Goal: Task Accomplishment & Management: Use online tool/utility

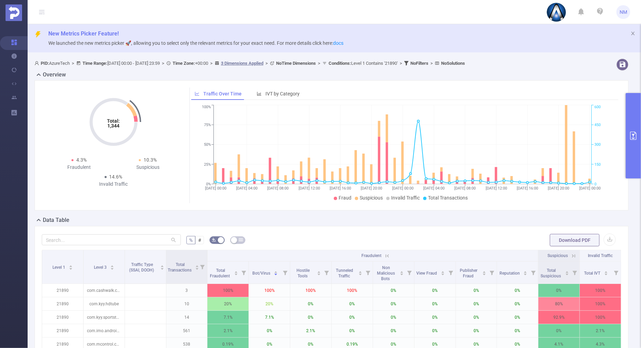
scroll to position [86, 0]
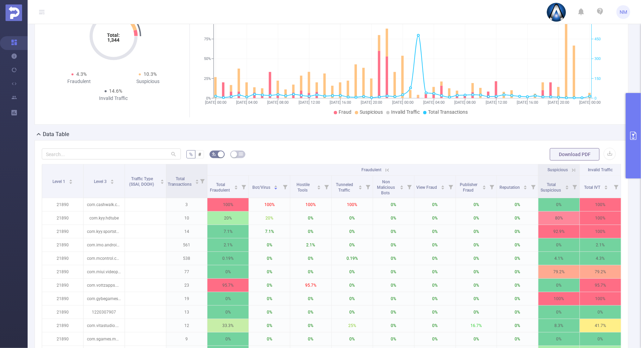
click at [639, 163] on button "primary" at bounding box center [632, 136] width 15 height 86
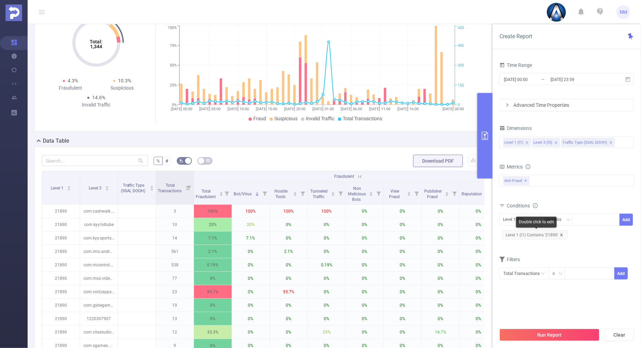
click at [561, 235] on icon "icon: close" at bounding box center [561, 235] width 2 height 2
click at [587, 219] on div at bounding box center [596, 219] width 40 height 11
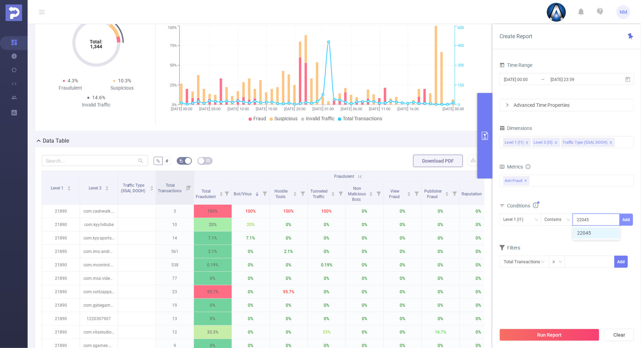
type input "22045"
click at [629, 220] on button "Add" at bounding box center [625, 220] width 13 height 12
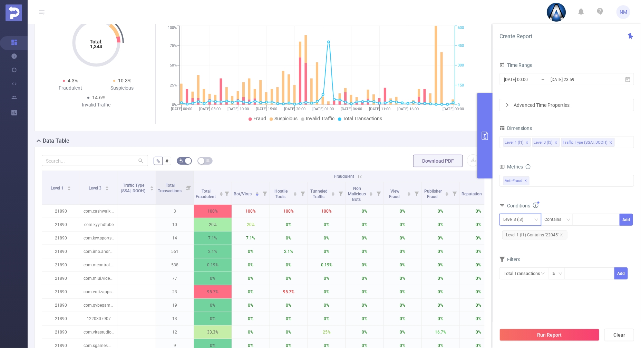
click at [521, 216] on div "Level 3 (l3)" at bounding box center [515, 219] width 25 height 11
click at [512, 236] on li "Level 1 (l1)" at bounding box center [530, 233] width 63 height 11
click at [576, 197] on div "Total General IVT Data Centers Disclosed Bots Known Crawlers Irregular Activity…" at bounding box center [566, 186] width 135 height 24
click at [545, 331] on button "Run Report" at bounding box center [549, 335] width 100 height 12
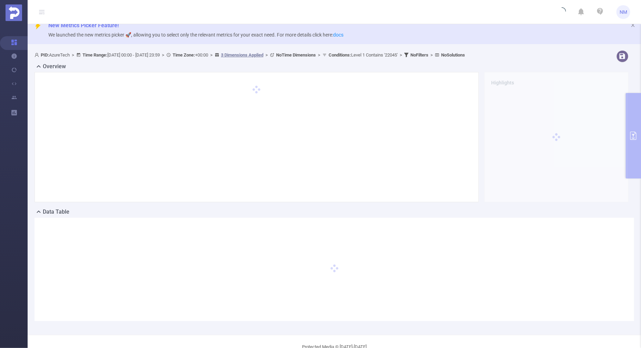
scroll to position [0, 0]
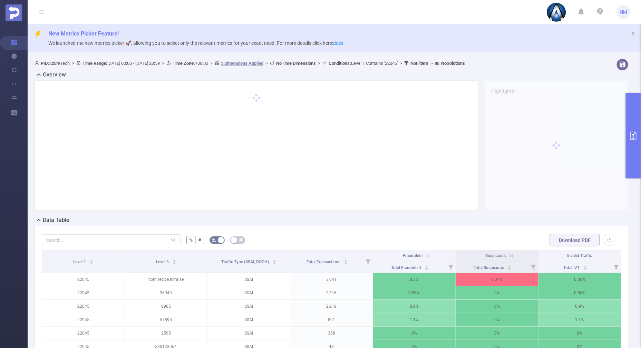
scroll to position [86, 0]
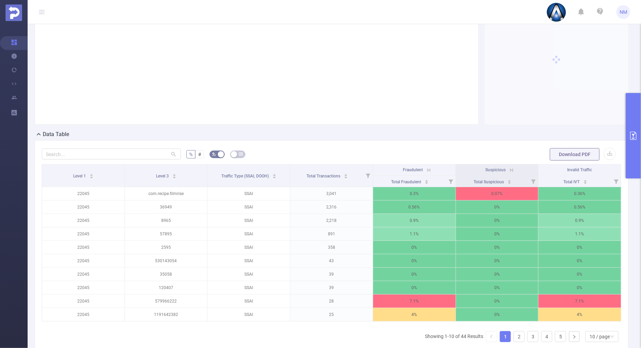
click at [427, 169] on icon at bounding box center [428, 170] width 3 height 3
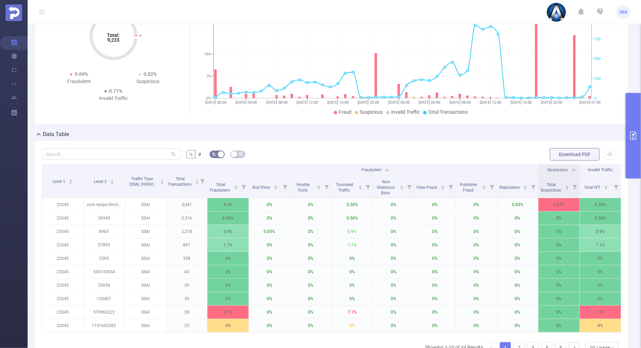
click at [572, 171] on icon at bounding box center [573, 170] width 3 height 3
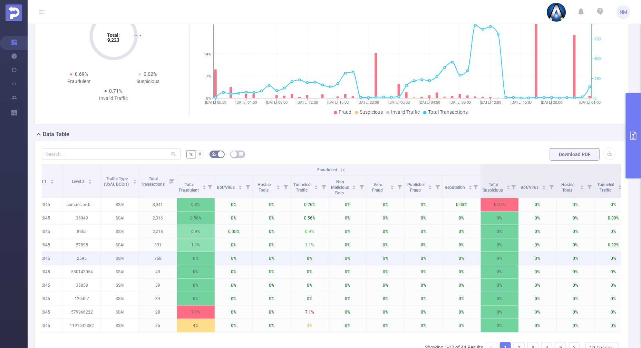
scroll to position [0, 0]
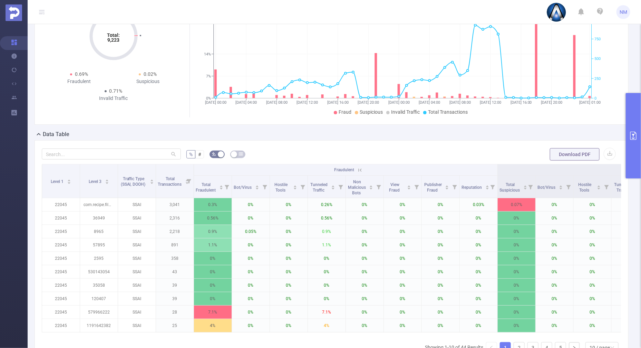
click at [361, 167] on icon at bounding box center [360, 170] width 6 height 6
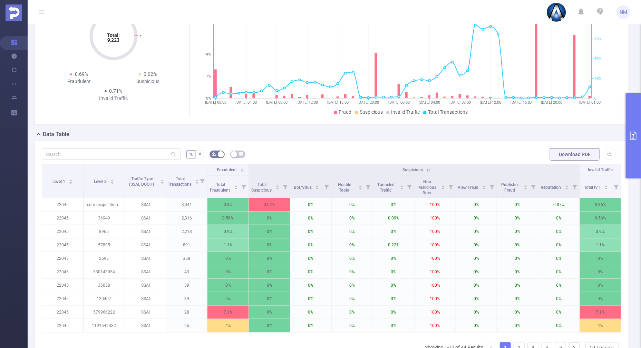
scroll to position [0, 1]
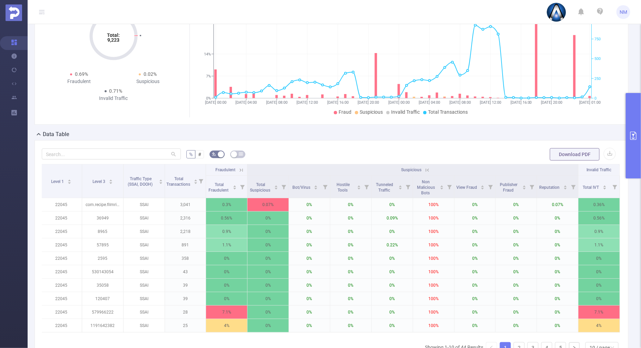
click at [425, 168] on icon at bounding box center [427, 170] width 6 height 6
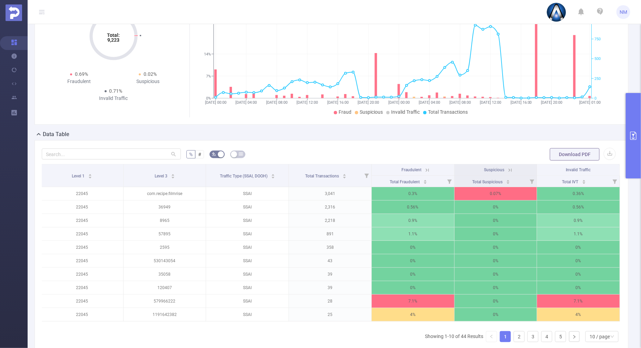
click at [639, 164] on button "primary" at bounding box center [632, 136] width 15 height 86
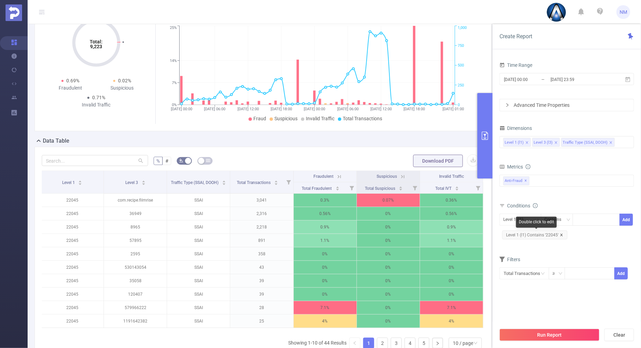
click at [562, 234] on span "Level 1 (l1) Contains '22045'" at bounding box center [534, 235] width 65 height 9
click at [588, 219] on div at bounding box center [596, 219] width 40 height 11
click at [561, 234] on icon "icon: close" at bounding box center [561, 235] width 2 height 2
click at [584, 223] on div at bounding box center [596, 219] width 40 height 11
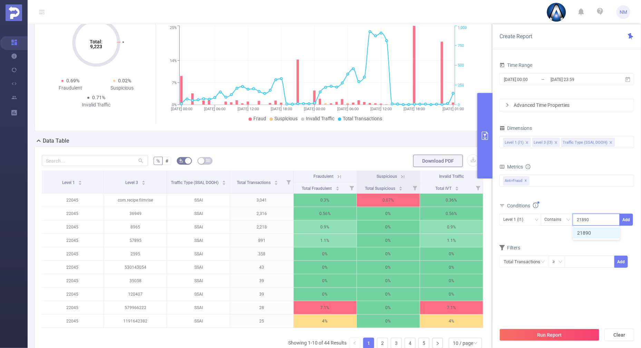
type input "21890"
click at [634, 217] on div "Time Range [DATE] 00:00 _ [DATE] 23:59 Advanced Time Properties Dimensions Leve…" at bounding box center [566, 206] width 148 height 307
click at [628, 217] on button "Add" at bounding box center [625, 220] width 13 height 12
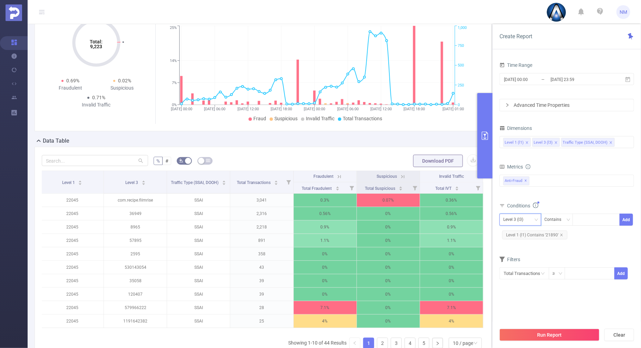
click at [527, 220] on div "Level 3 (l3)" at bounding box center [515, 219] width 25 height 11
click at [519, 236] on li "Level 1 (l1)" at bounding box center [530, 233] width 63 height 11
click at [544, 191] on div "Total General IVT Data Centers Disclosed Bots Known Crawlers Irregular Activity…" at bounding box center [566, 185] width 135 height 20
click at [609, 141] on icon "icon: close" at bounding box center [610, 142] width 3 height 3
click at [546, 334] on button "Run Report" at bounding box center [549, 335] width 100 height 12
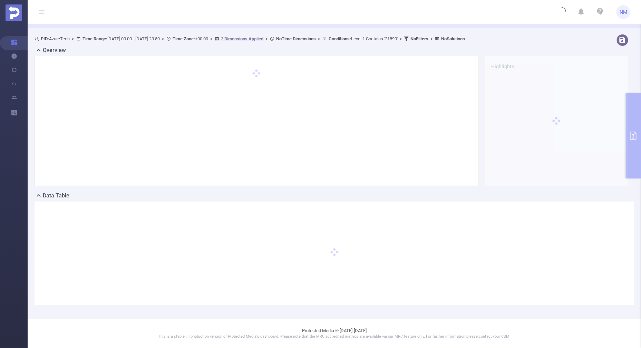
scroll to position [24, 0]
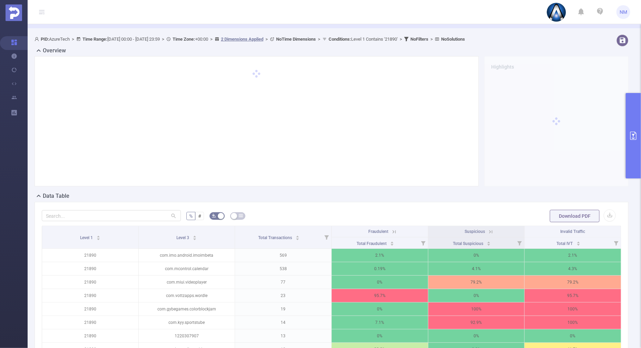
click at [632, 158] on button "primary" at bounding box center [632, 136] width 15 height 86
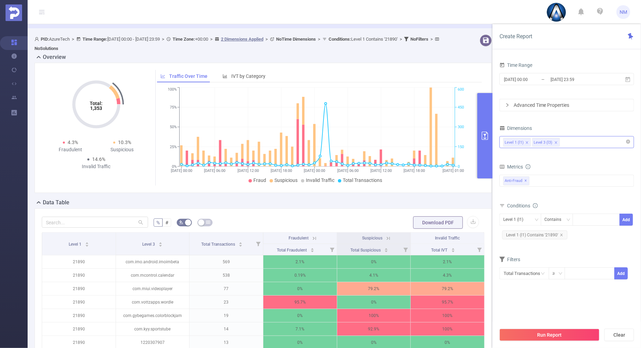
click at [488, 157] on button "primary" at bounding box center [484, 136] width 15 height 86
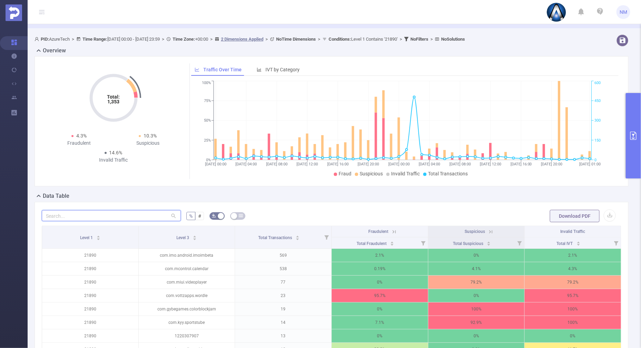
click at [95, 212] on input "text" at bounding box center [111, 215] width 139 height 11
paste input "com.puzzle.fun.free.matching3d"
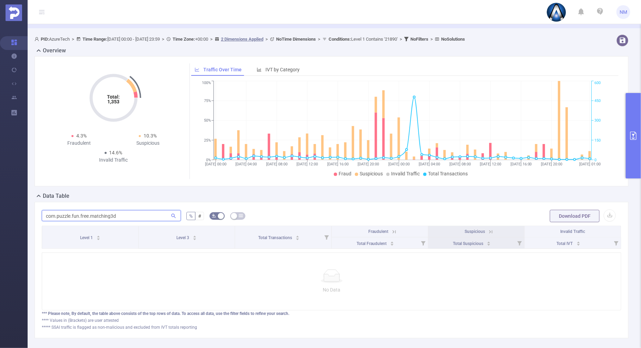
click at [48, 215] on input "com.puzzle.fun.free.matching3d" at bounding box center [111, 215] width 139 height 11
click at [46, 216] on input "com.puzzle.fun.free.matching3d" at bounding box center [111, 215] width 139 height 11
type input "com.puzzle.fun.free.matching3d"
drag, startPoint x: 124, startPoint y: 216, endPoint x: 0, endPoint y: 198, distance: 125.5
click at [0, 199] on html "NM Overview Help Center (New) Usage Notification Integrations Users Reports New…" at bounding box center [320, 174] width 641 height 348
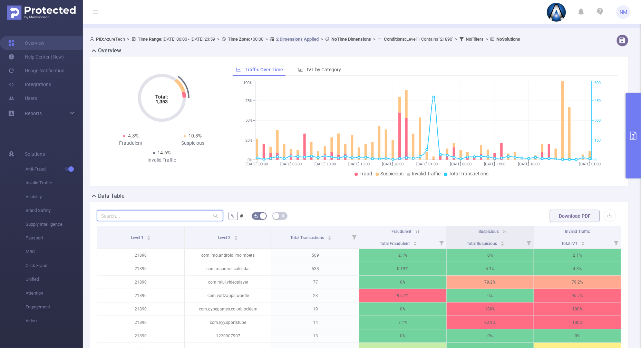
paste input "com.puzzle.fun.free.matching3d"
type input "com.puzzle.fun.free.matching3d"
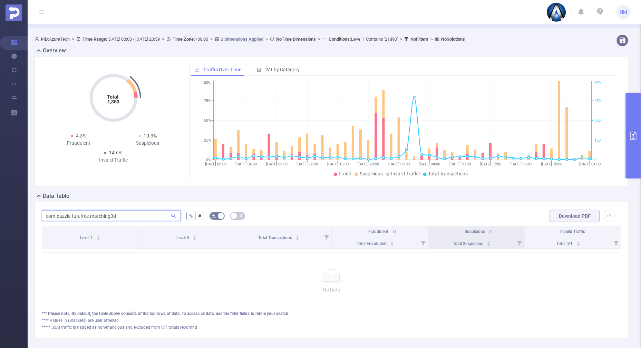
drag, startPoint x: 121, startPoint y: 217, endPoint x: -2, endPoint y: 197, distance: 124.7
click at [0, 197] on html "NM Overview Help Center (New) Usage Notification Integrations Users Reports New…" at bounding box center [320, 174] width 641 height 348
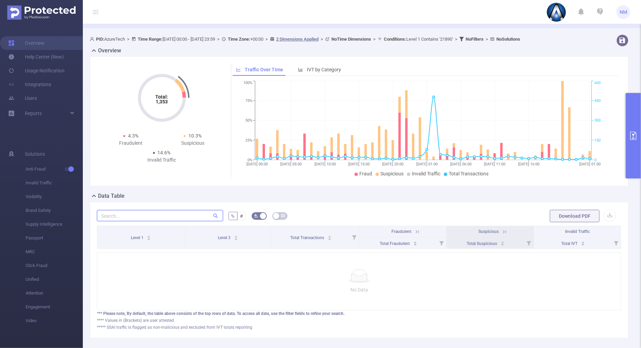
paste input "com.monster.run.merge"
type input "com.monster.run.merge"
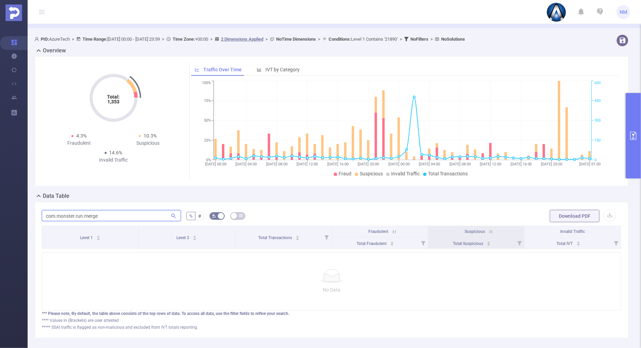
click at [22, 210] on section "Overview Help Center (New) Usage Notification Integrations Users Reports New Me…" at bounding box center [320, 174] width 641 height 348
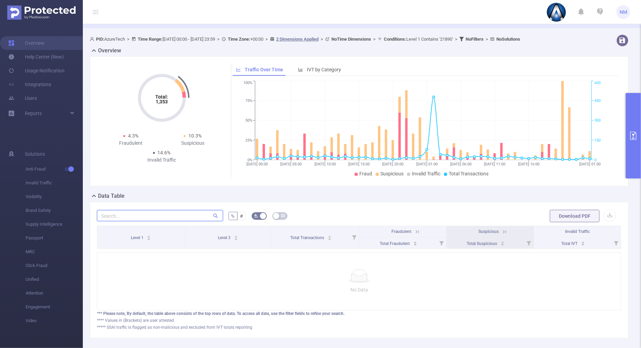
paste input "com.cww.cubecraft"
type input "com.cww.cubecraft"
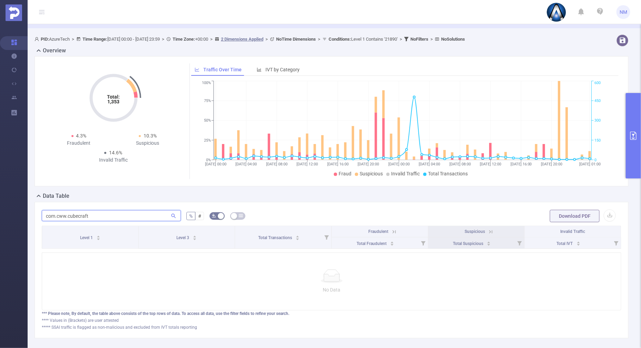
drag, startPoint x: 119, startPoint y: 216, endPoint x: -2, endPoint y: 200, distance: 121.7
click at [0, 200] on html "NM Overview Help Center (New) Usage Notification Integrations Users Reports New…" at bounding box center [320, 174] width 641 height 348
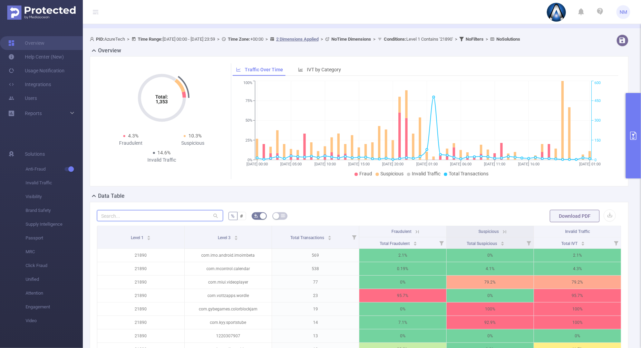
paste input "in.playsimple.tripcross"
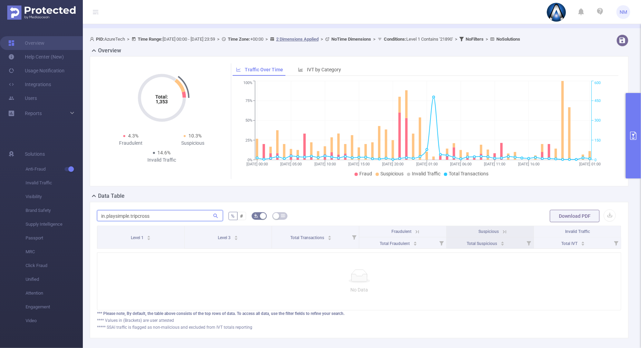
type input "in.playsimple.tripcross"
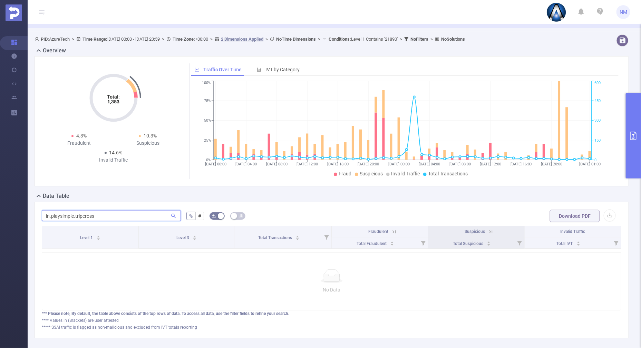
drag, startPoint x: 81, startPoint y: 212, endPoint x: 0, endPoint y: 200, distance: 82.0
click at [0, 200] on html "NM Overview Help Center (New) Usage Notification Integrations Users Reports New…" at bounding box center [320, 174] width 641 height 348
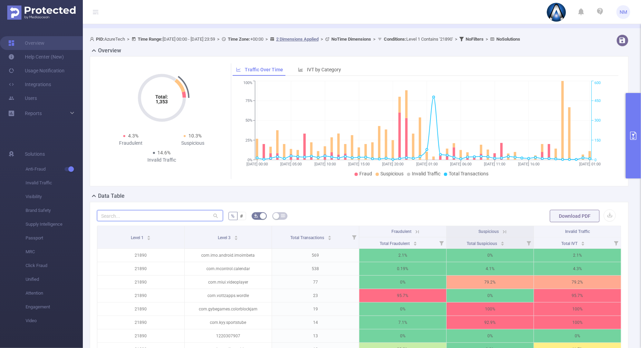
paste input "com.digitalchemy.calculator.freedecimal"
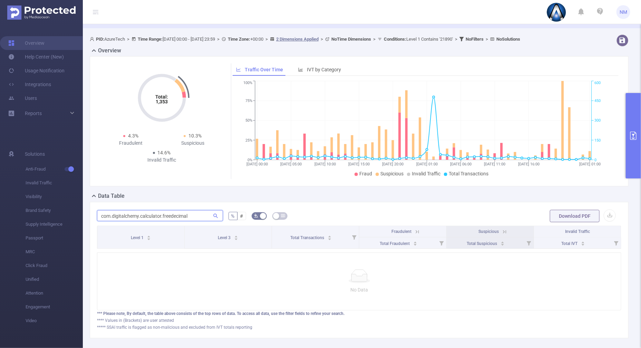
type input "com.digitalchemy.calculator.freedecimal"
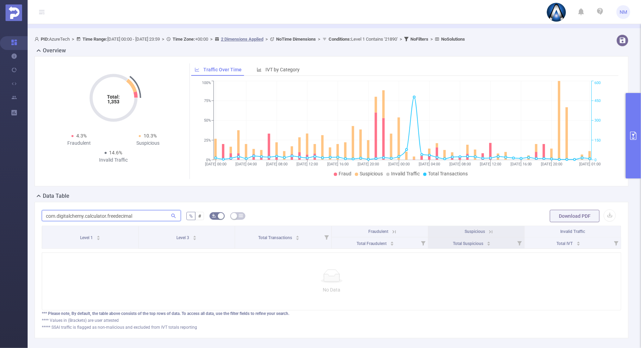
drag, startPoint x: 140, startPoint y: 216, endPoint x: 34, endPoint y: 214, distance: 105.6
click at [38, 216] on div "com.digitalchemy.calculator.freedecimal % # Download PDF Level 1 Level 3 Total …" at bounding box center [331, 270] width 594 height 137
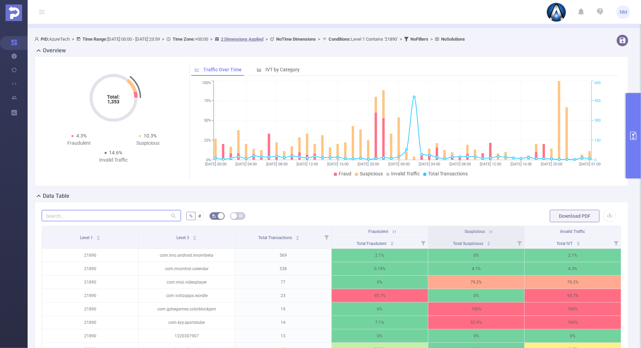
paste input "solitaire.spider.card.free.mania"
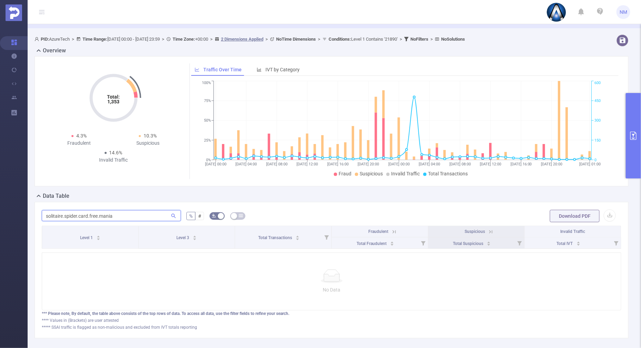
type input "solitaire.spider.card.free.mania"
click at [630, 159] on button "primary" at bounding box center [632, 136] width 15 height 86
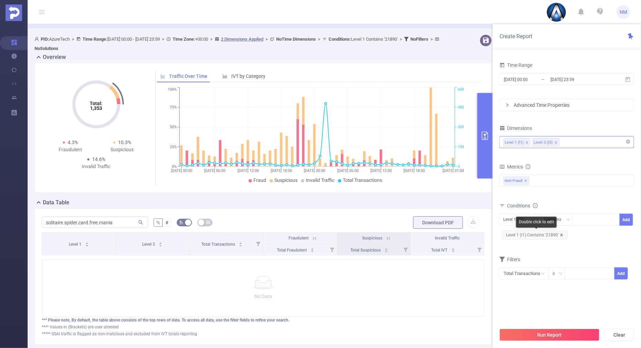
click at [561, 235] on icon "icon: close" at bounding box center [561, 235] width 2 height 2
click at [552, 335] on button "Run Report" at bounding box center [549, 335] width 100 height 12
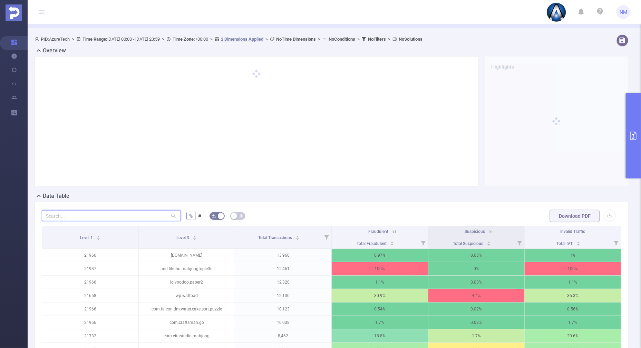
click at [99, 218] on input "text" at bounding box center [111, 215] width 139 height 11
paste input "solitaire.spider.card.free.mania"
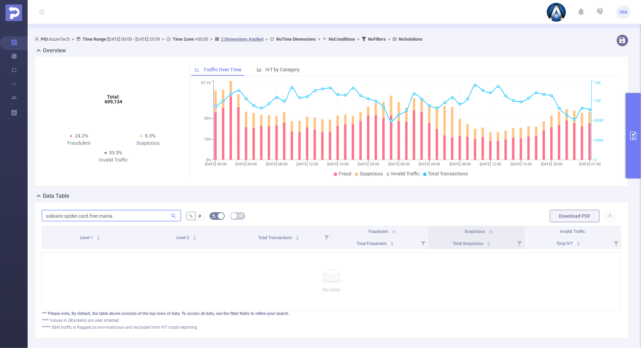
type input "solitaire.spider.card.free.mania"
